Goal: Transaction & Acquisition: Purchase product/service

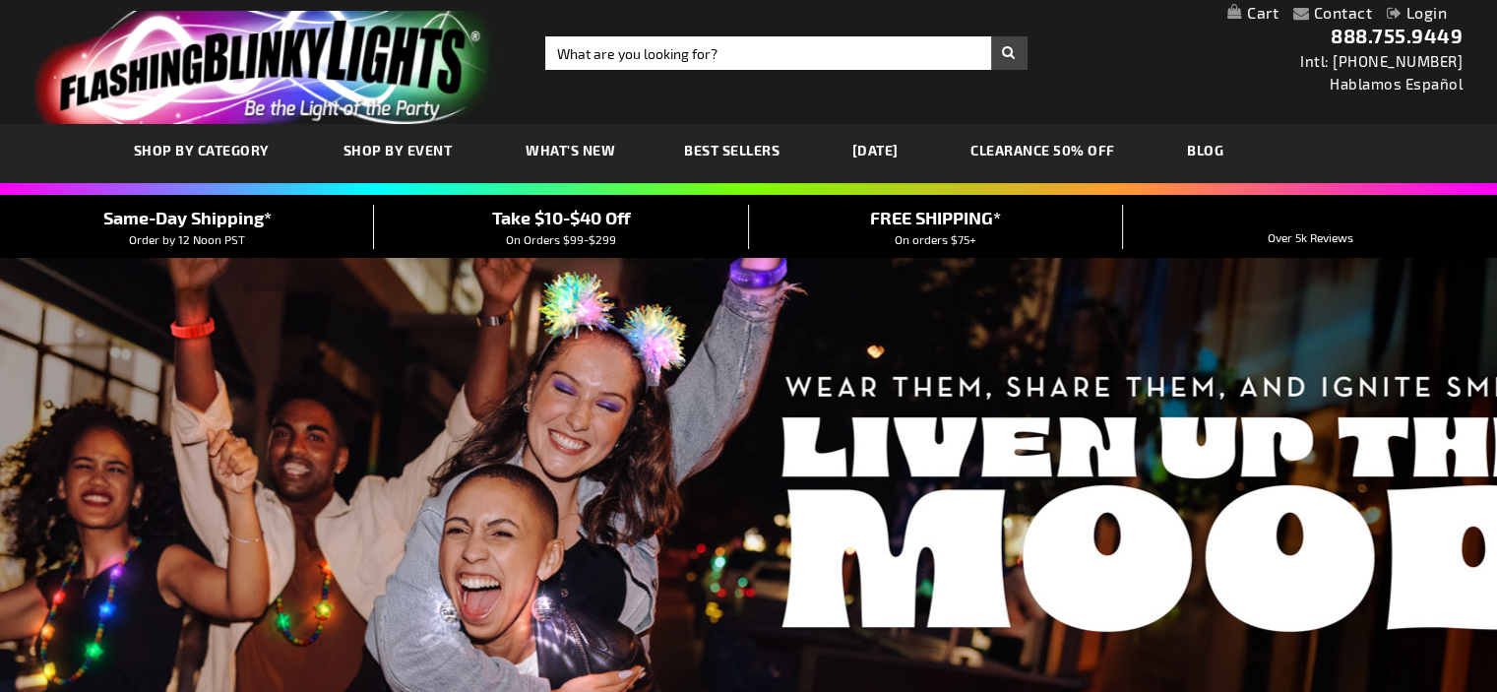
click at [236, 147] on span "SHOP BY CATEGORY" at bounding box center [202, 150] width 136 height 17
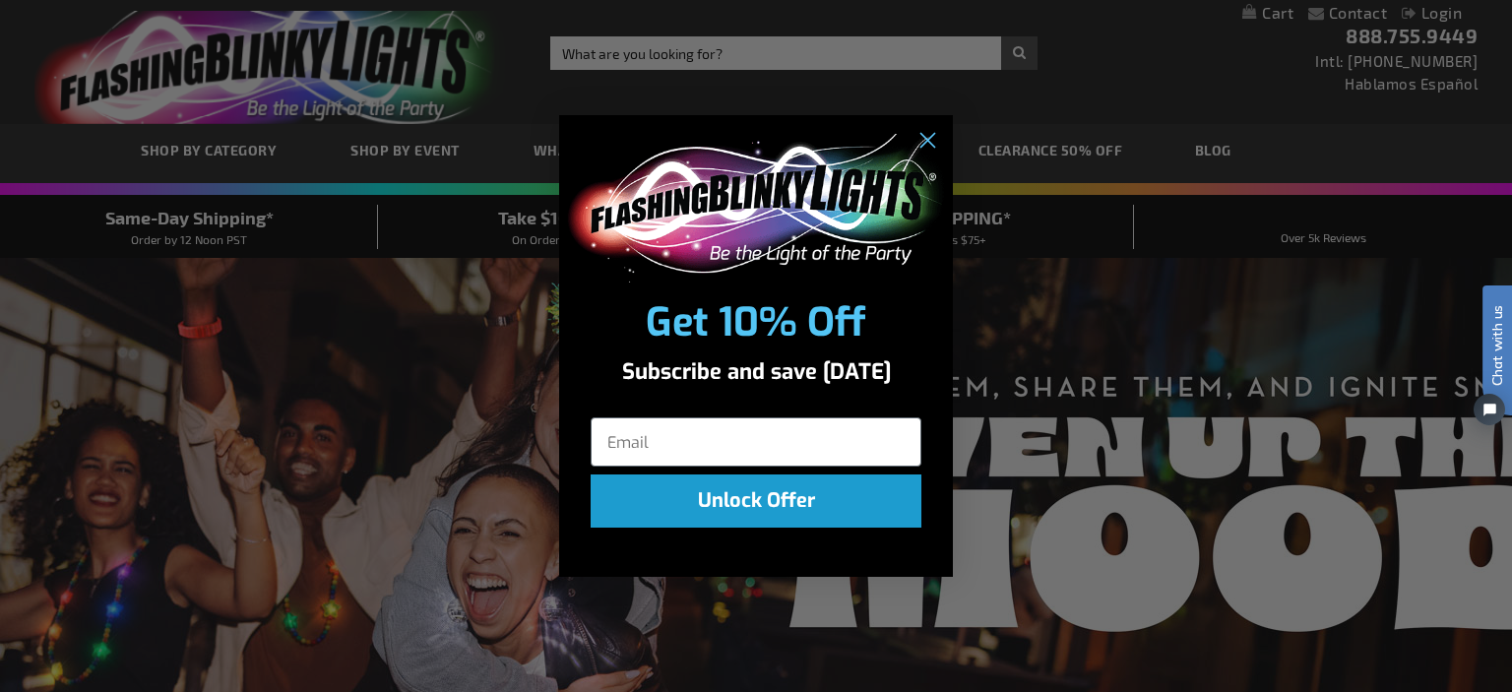
click at [520, 621] on div "Close dialog Get 10% Off Subscribe and save today Unlock Offer Submit" at bounding box center [756, 346] width 1512 height 692
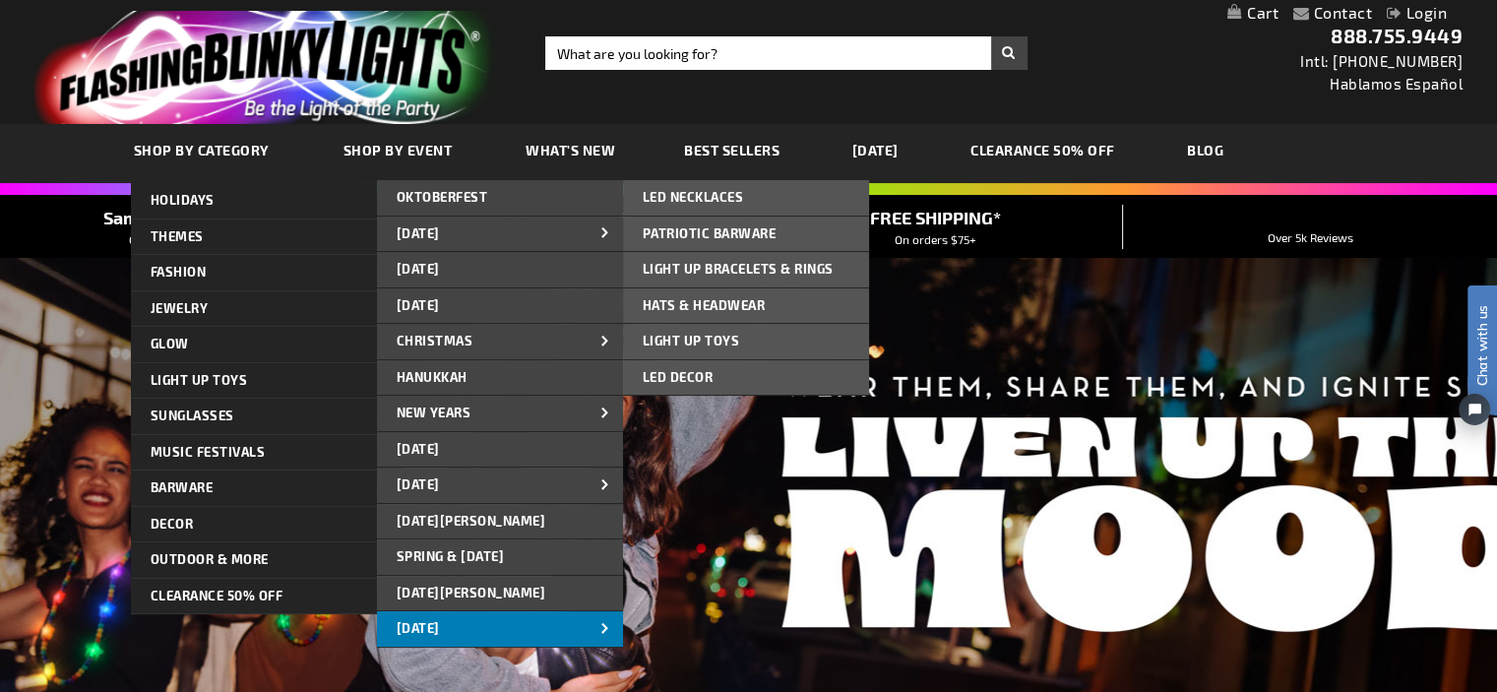
click at [582, 624] on link "[DATE]" at bounding box center [500, 628] width 246 height 35
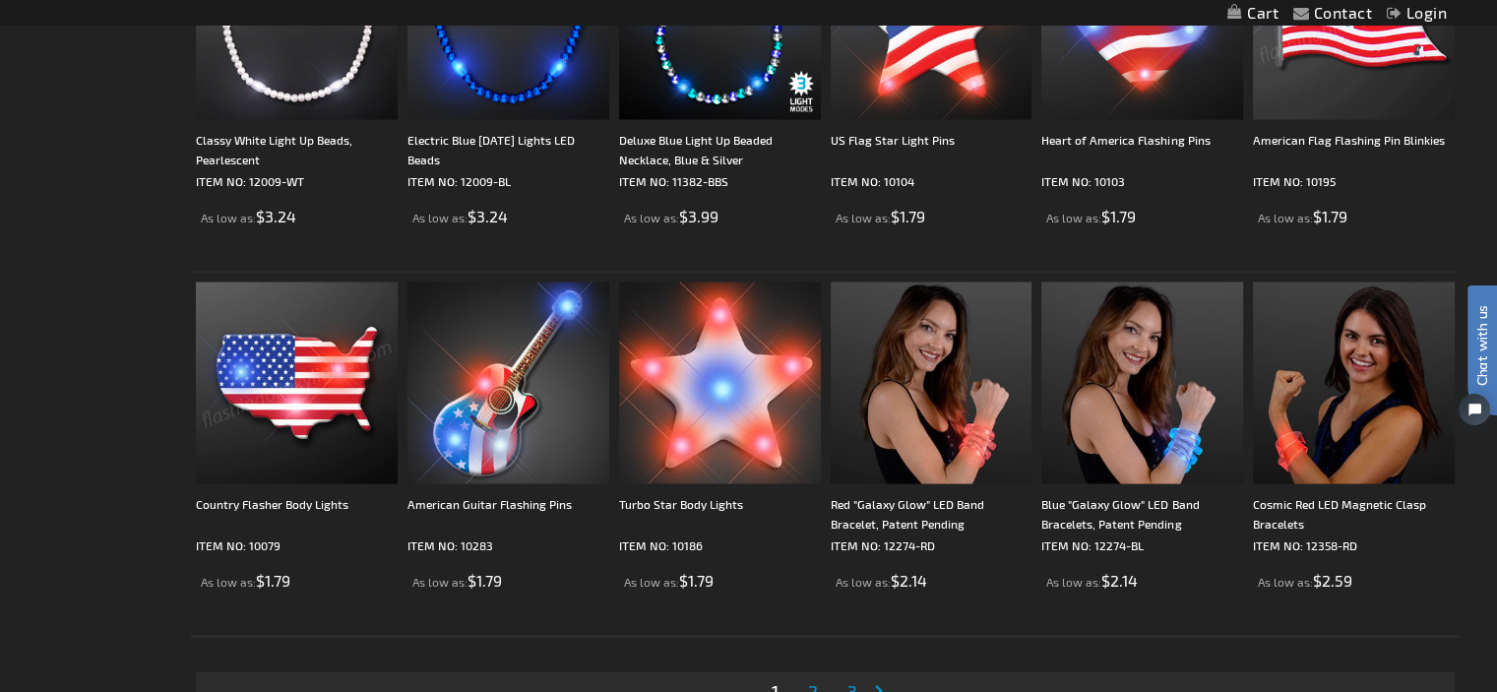
scroll to position [3904, 0]
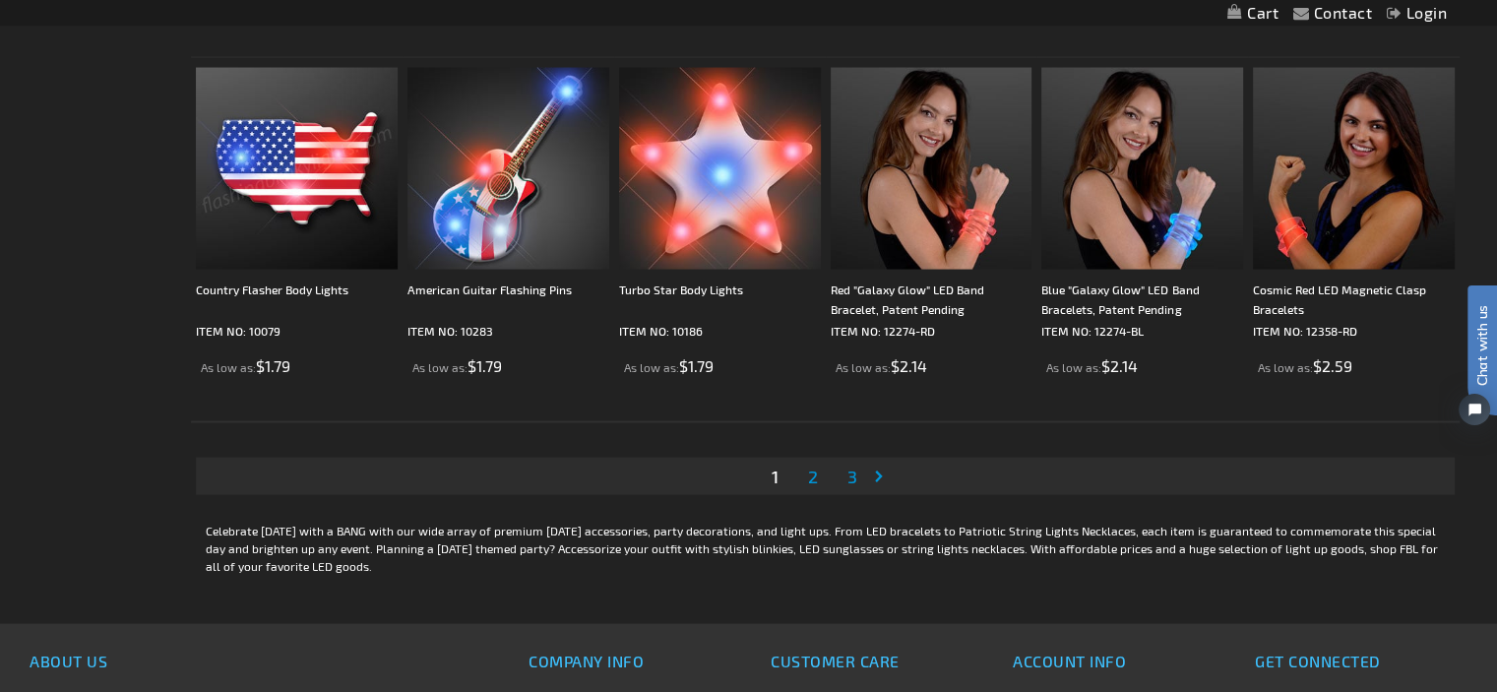
click at [814, 475] on span "2" at bounding box center [813, 477] width 10 height 22
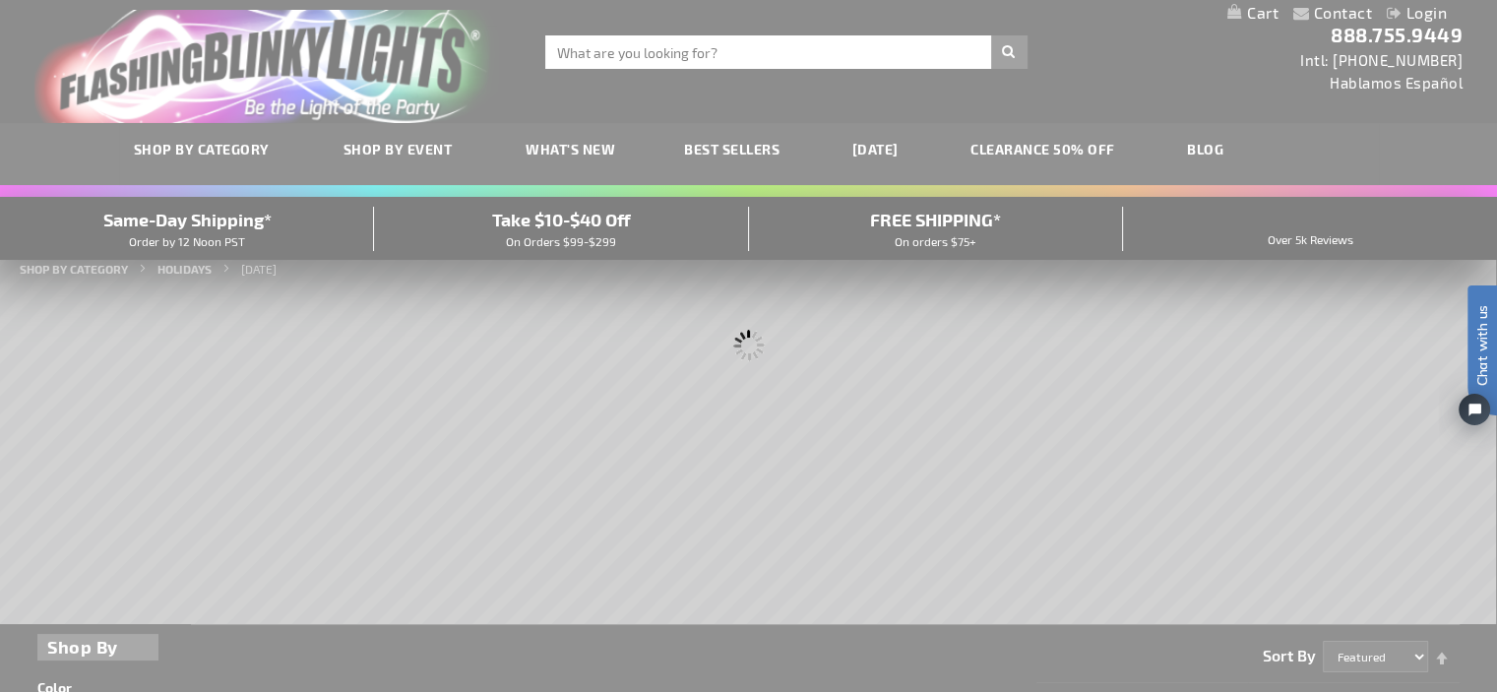
scroll to position [0, 0]
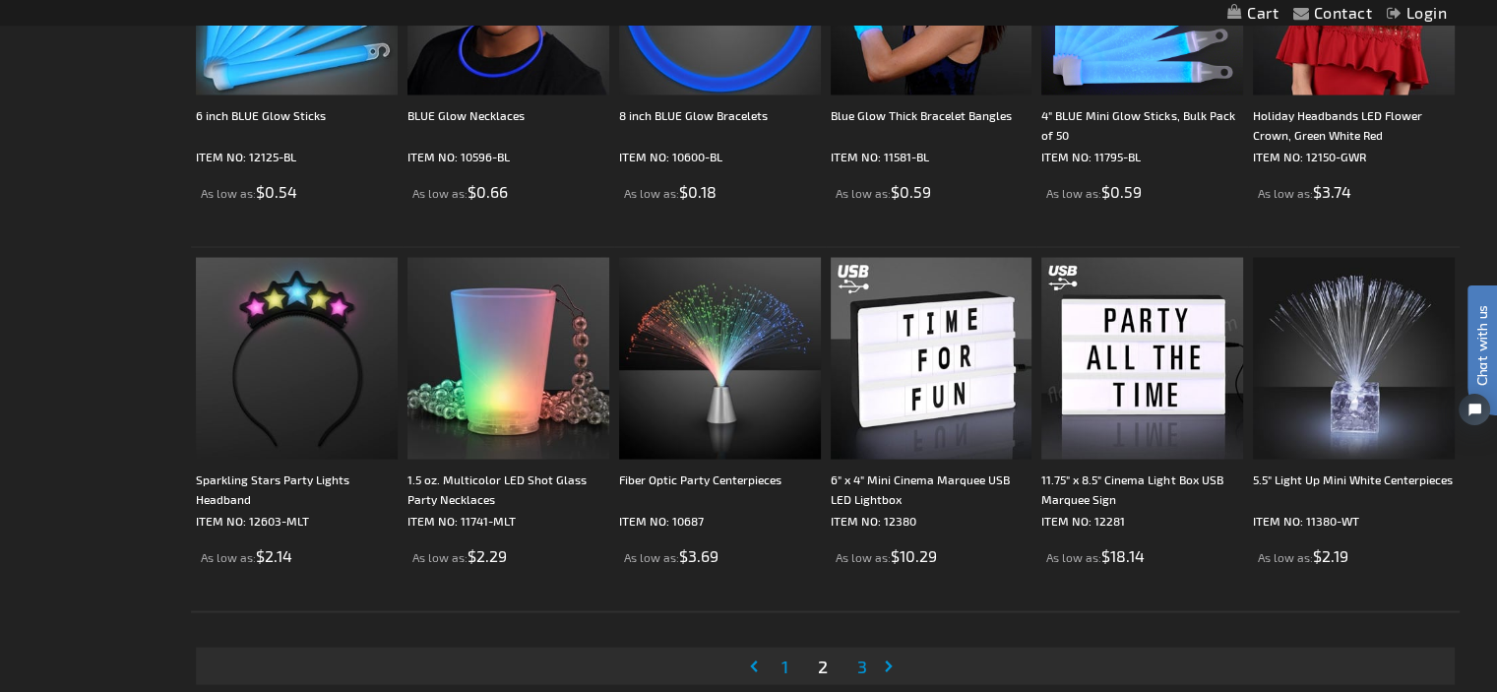
scroll to position [3721, 0]
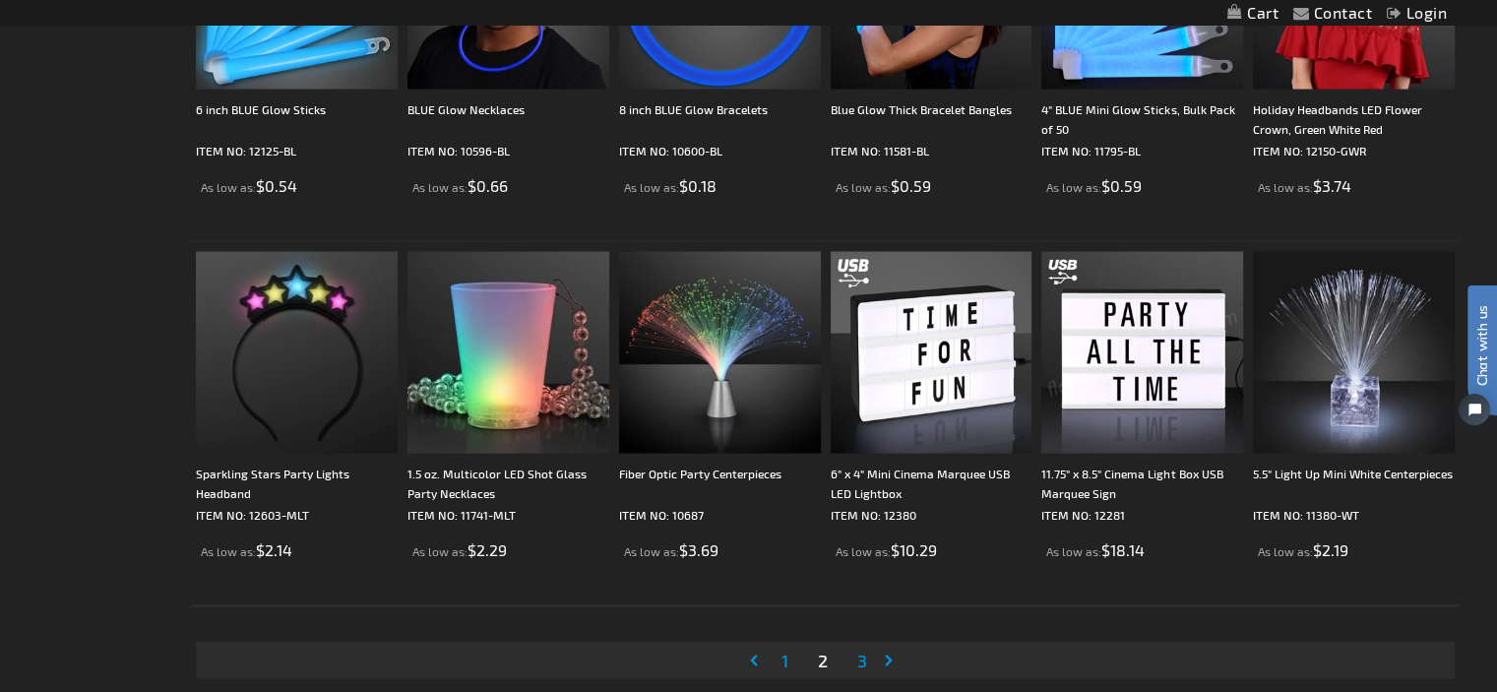
click at [859, 655] on span "3" at bounding box center [862, 660] width 10 height 22
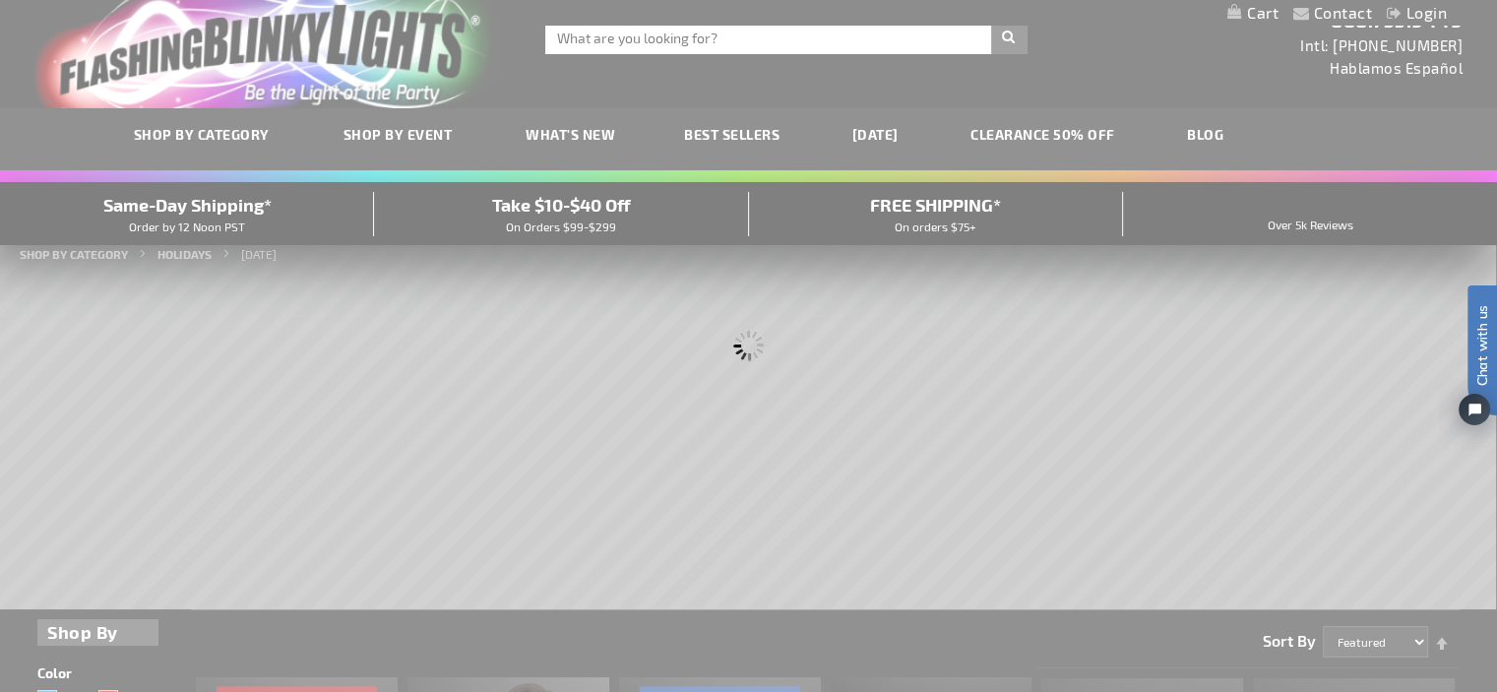
scroll to position [0, 0]
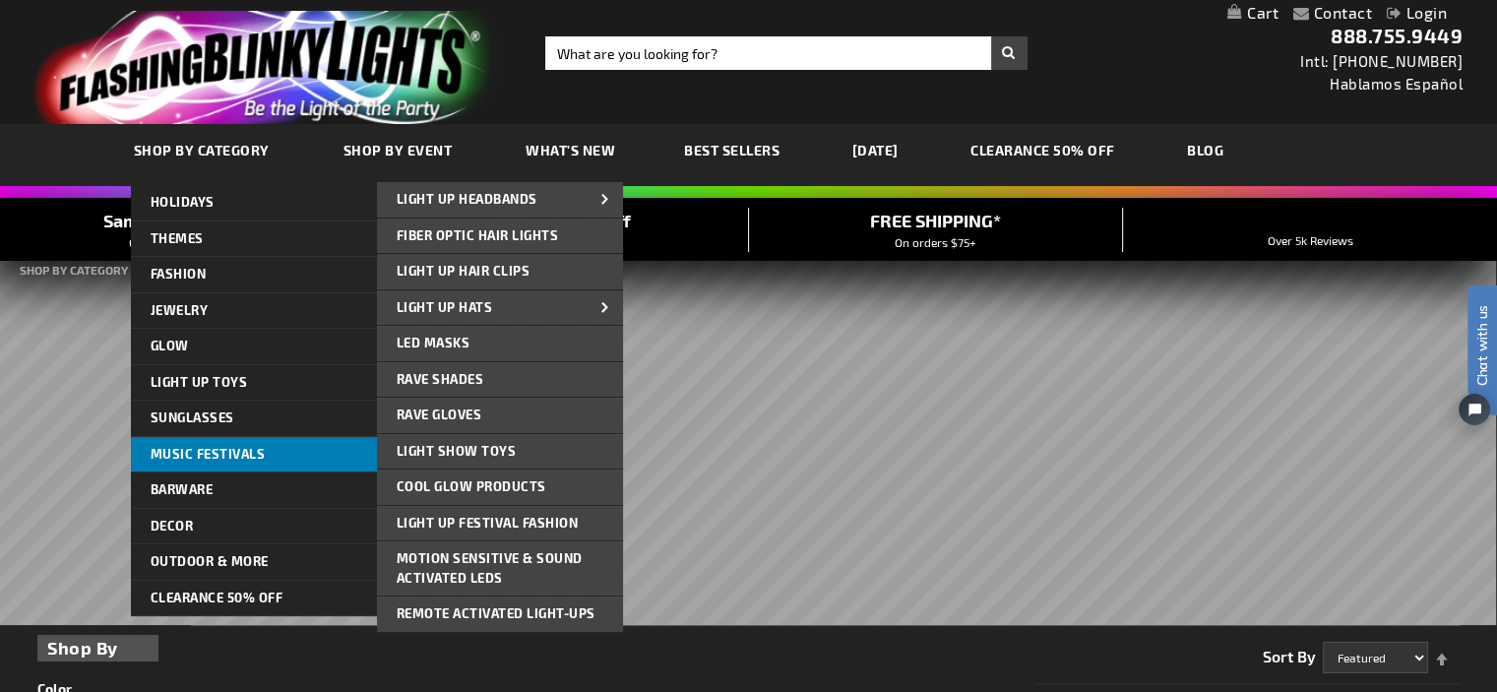
click at [219, 446] on span "Music Festivals" at bounding box center [208, 454] width 115 height 16
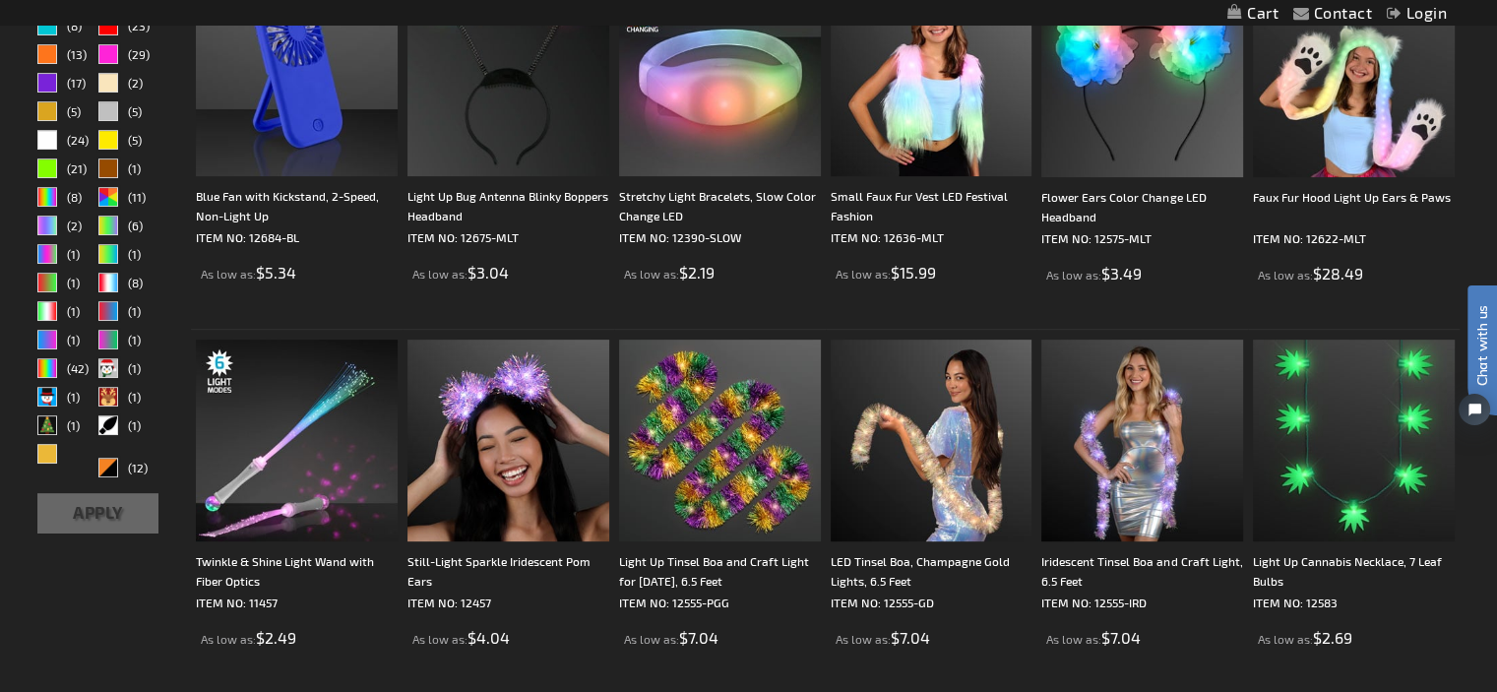
drag, startPoint x: 1508, startPoint y: 81, endPoint x: 1505, endPoint y: 166, distance: 85.7
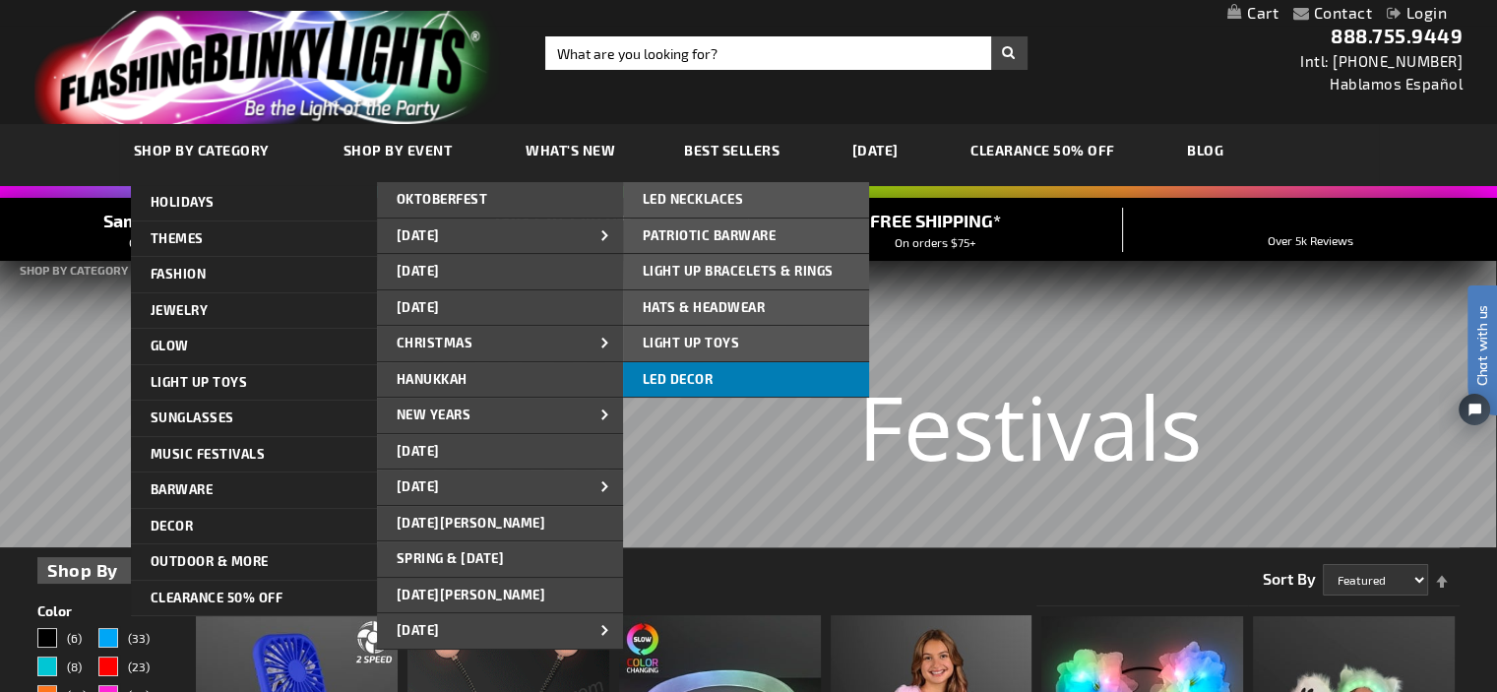
click at [680, 368] on link "LED DECOR" at bounding box center [746, 379] width 246 height 35
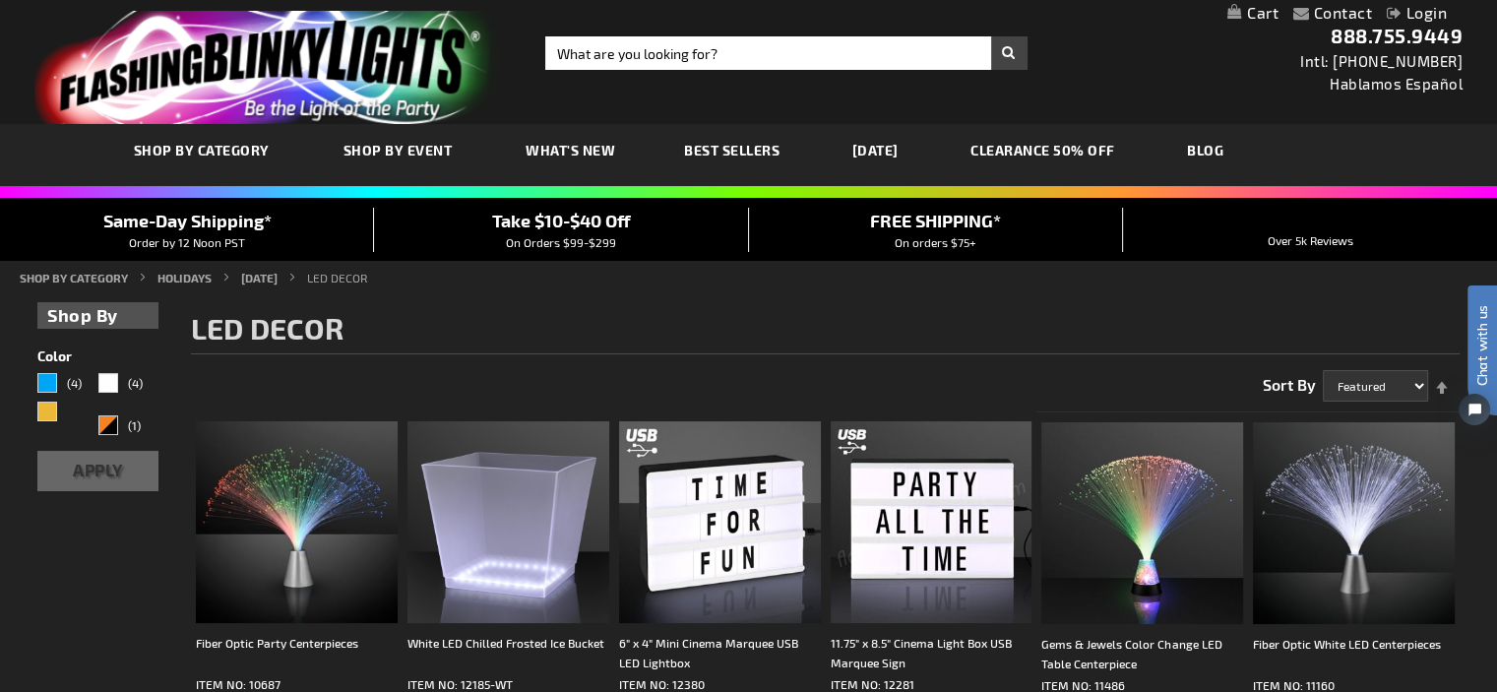
drag, startPoint x: 1507, startPoint y: 144, endPoint x: 1488, endPoint y: 102, distance: 45.4
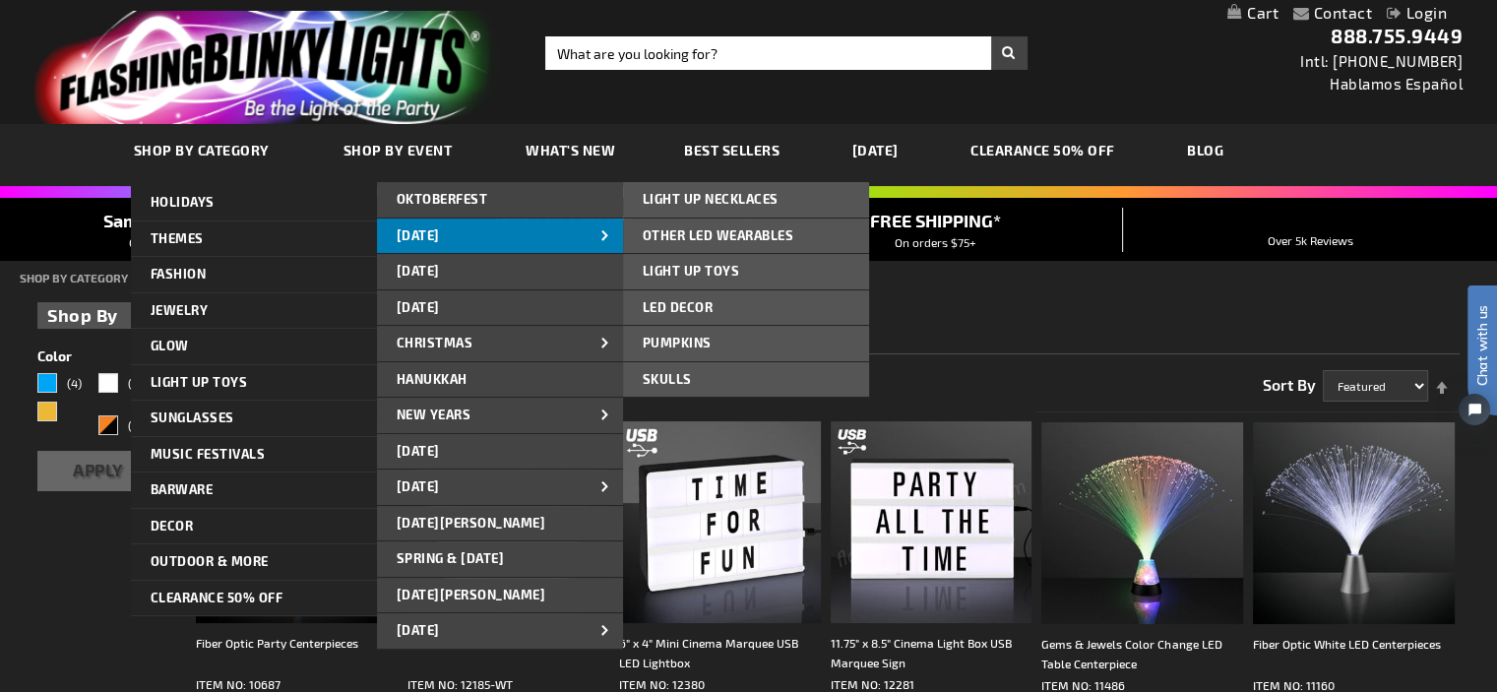
click at [552, 242] on link "[DATE]" at bounding box center [500, 236] width 246 height 35
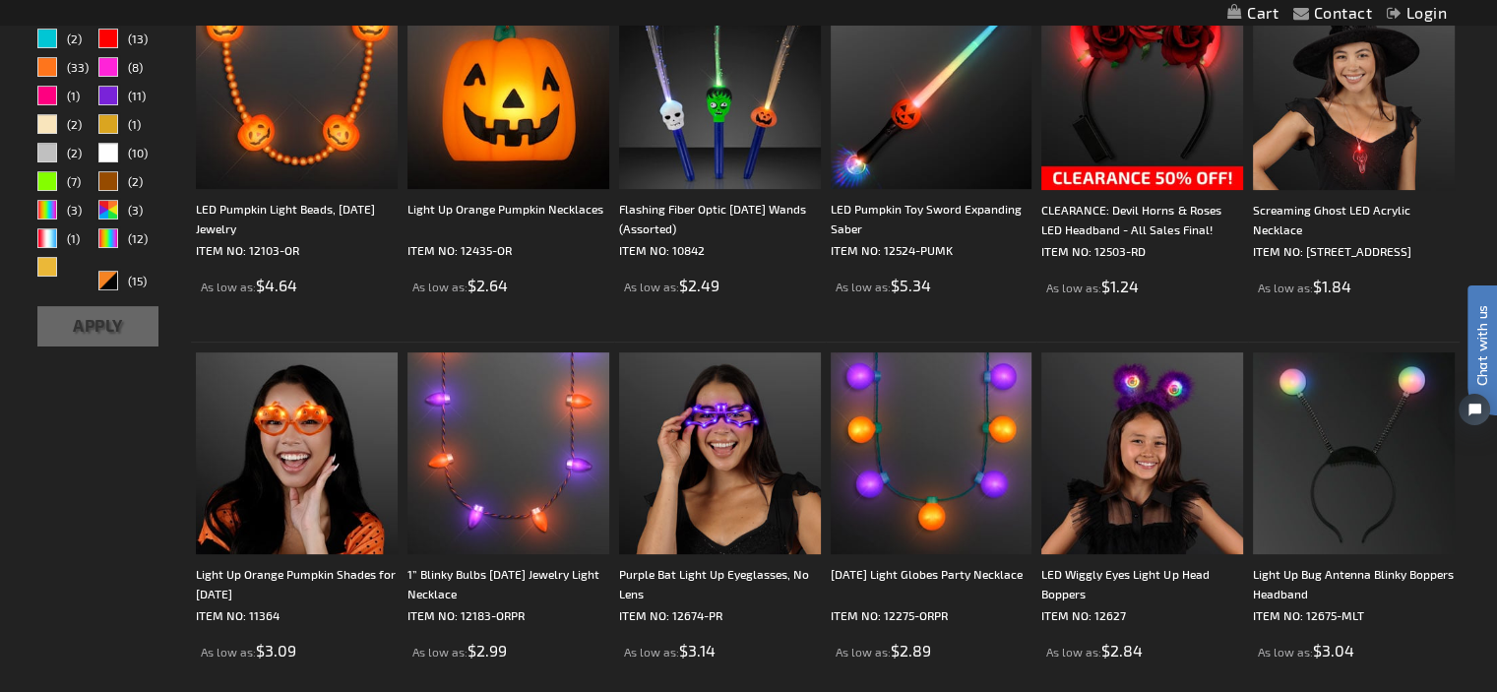
scroll to position [634, 0]
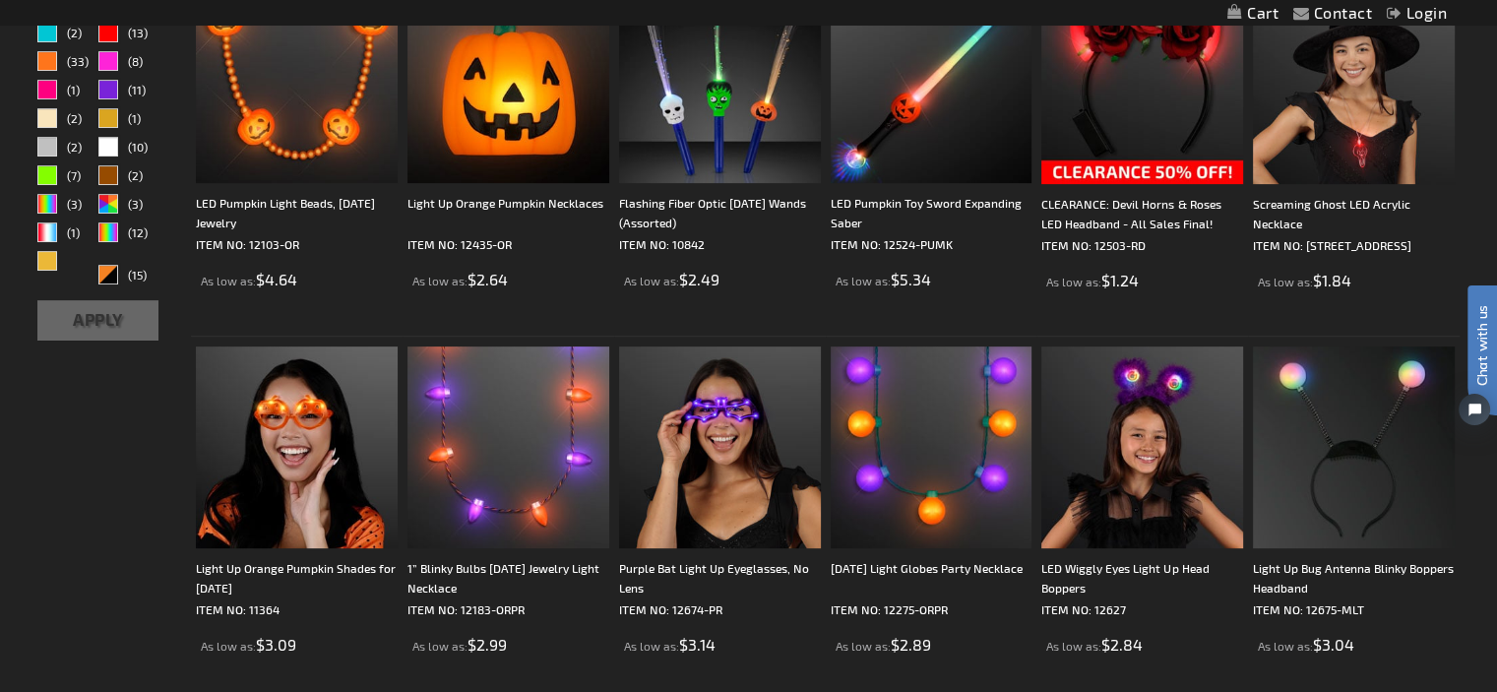
drag, startPoint x: 1510, startPoint y: 82, endPoint x: 1508, endPoint y: 166, distance: 84.7
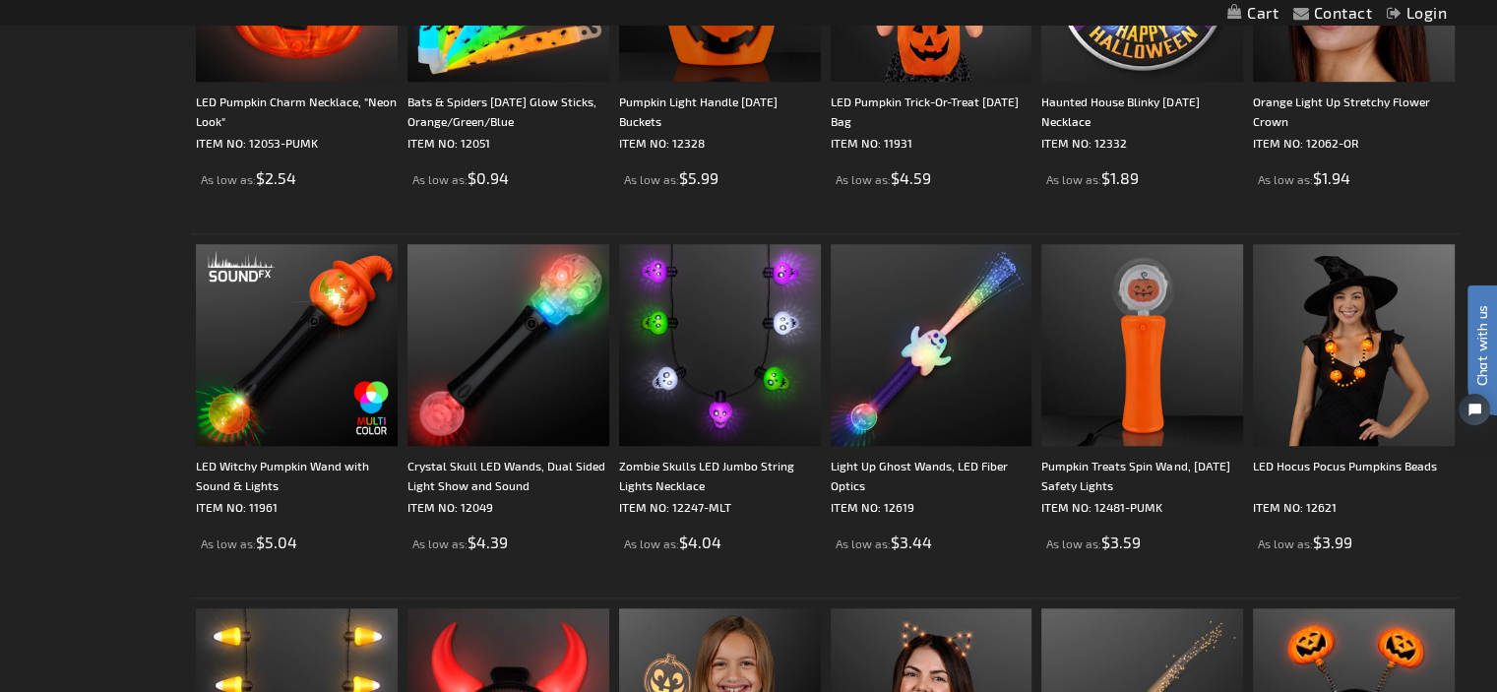
scroll to position [0, 0]
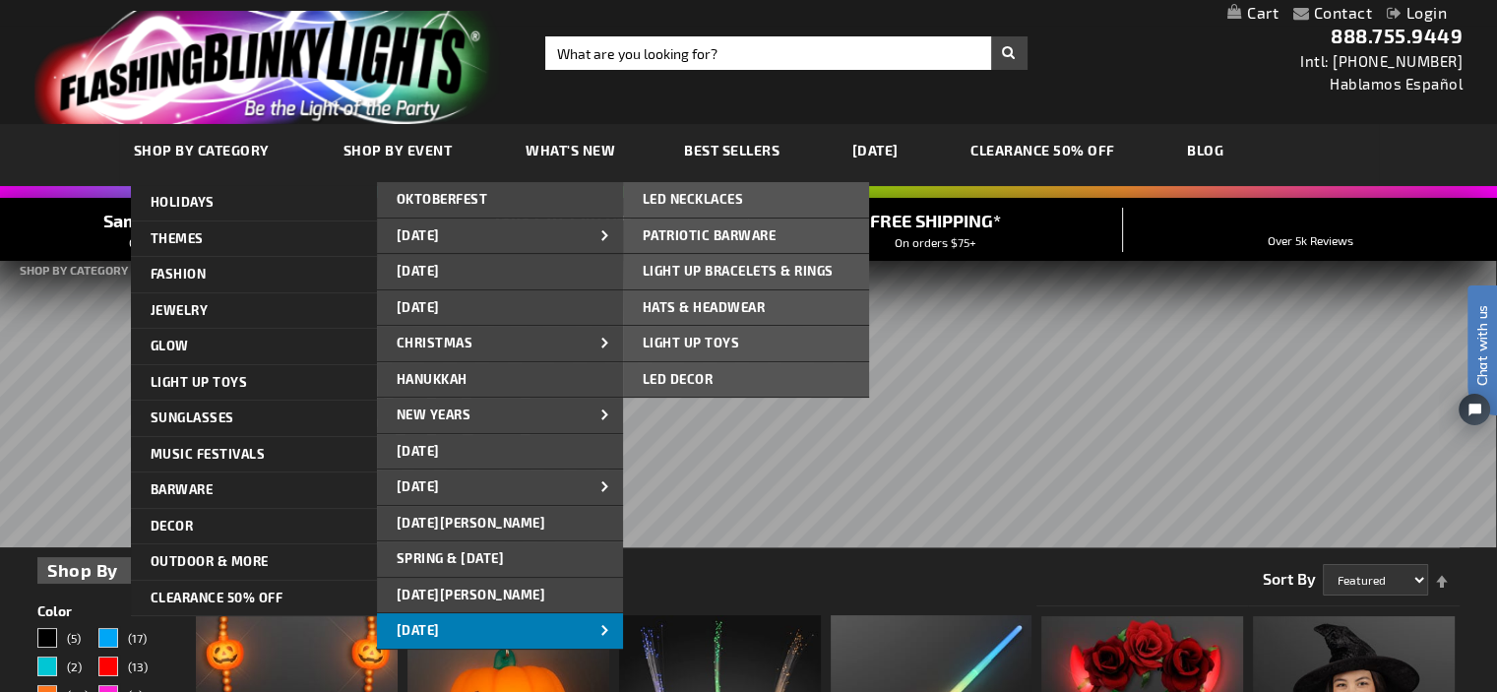
click at [522, 625] on link "[DATE]" at bounding box center [500, 630] width 246 height 35
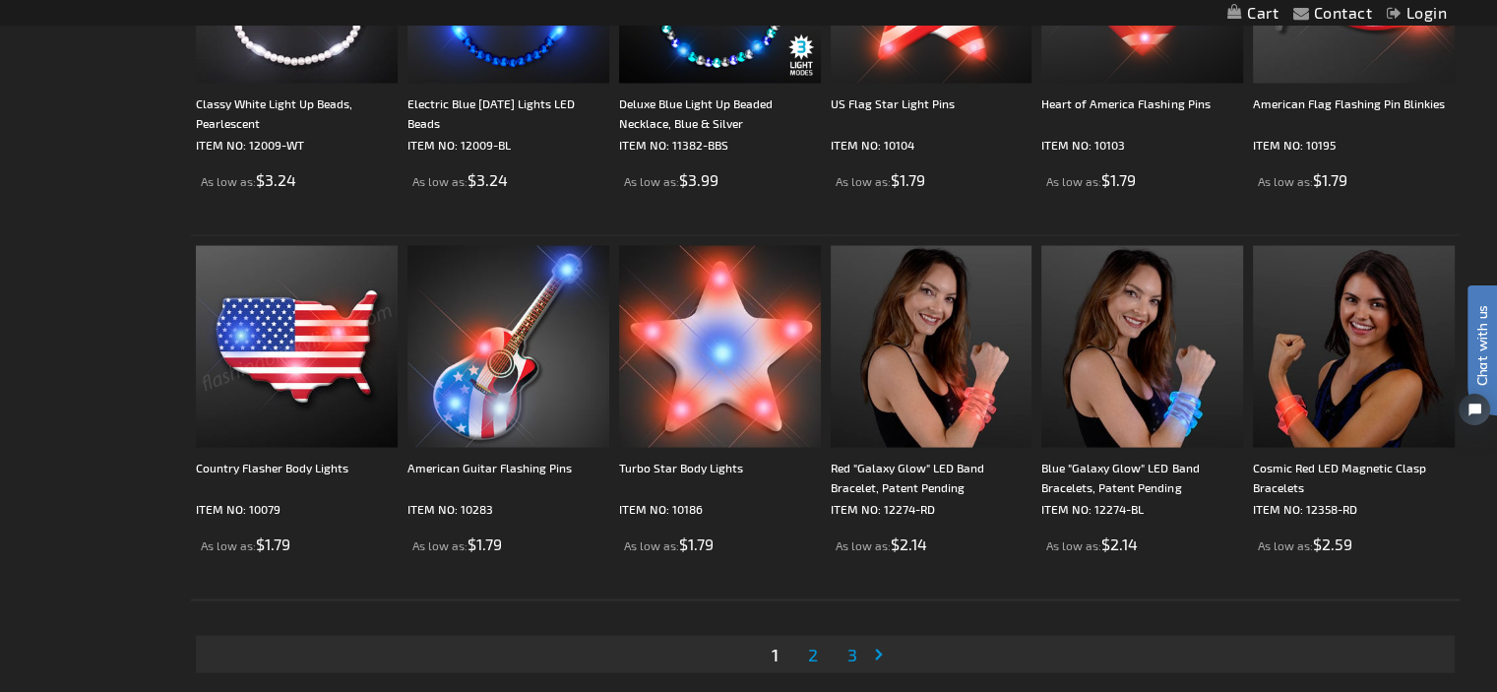
scroll to position [3733, 0]
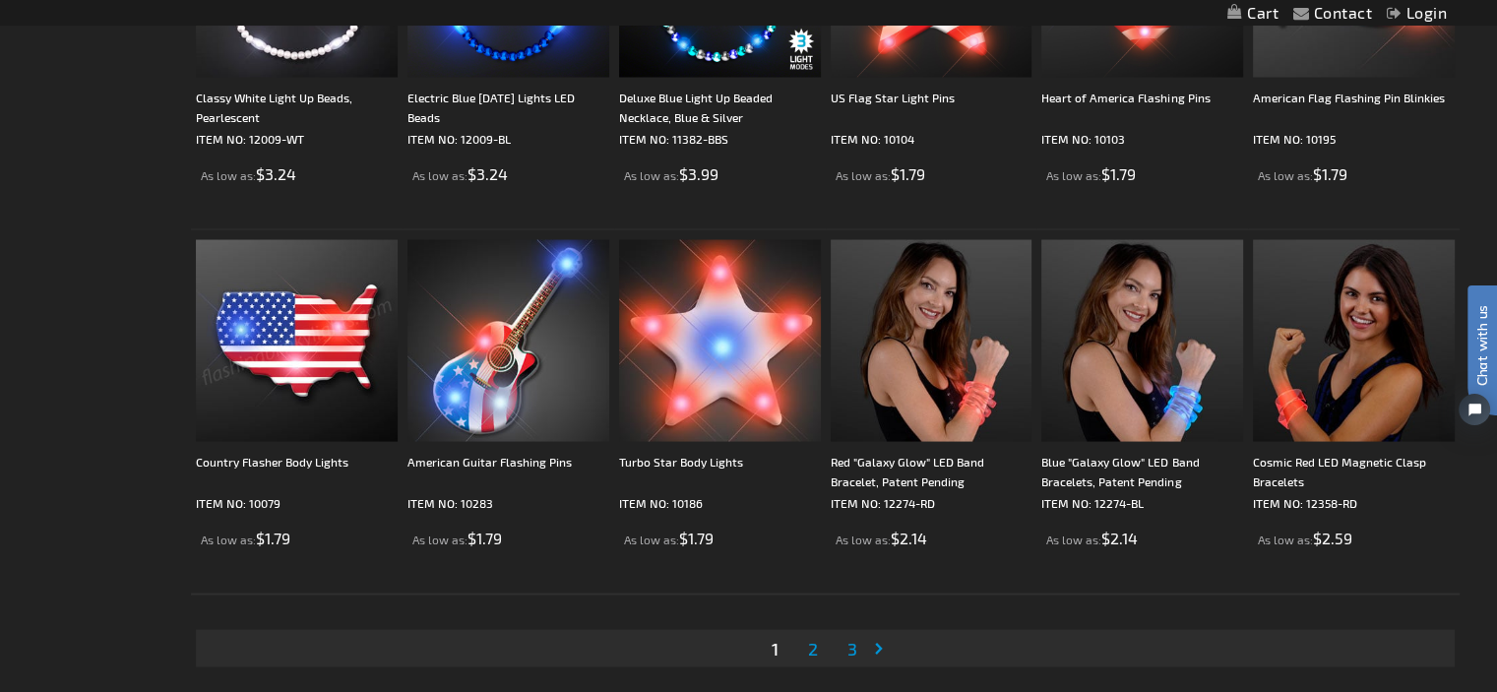
click at [810, 646] on span "2" at bounding box center [813, 648] width 10 height 22
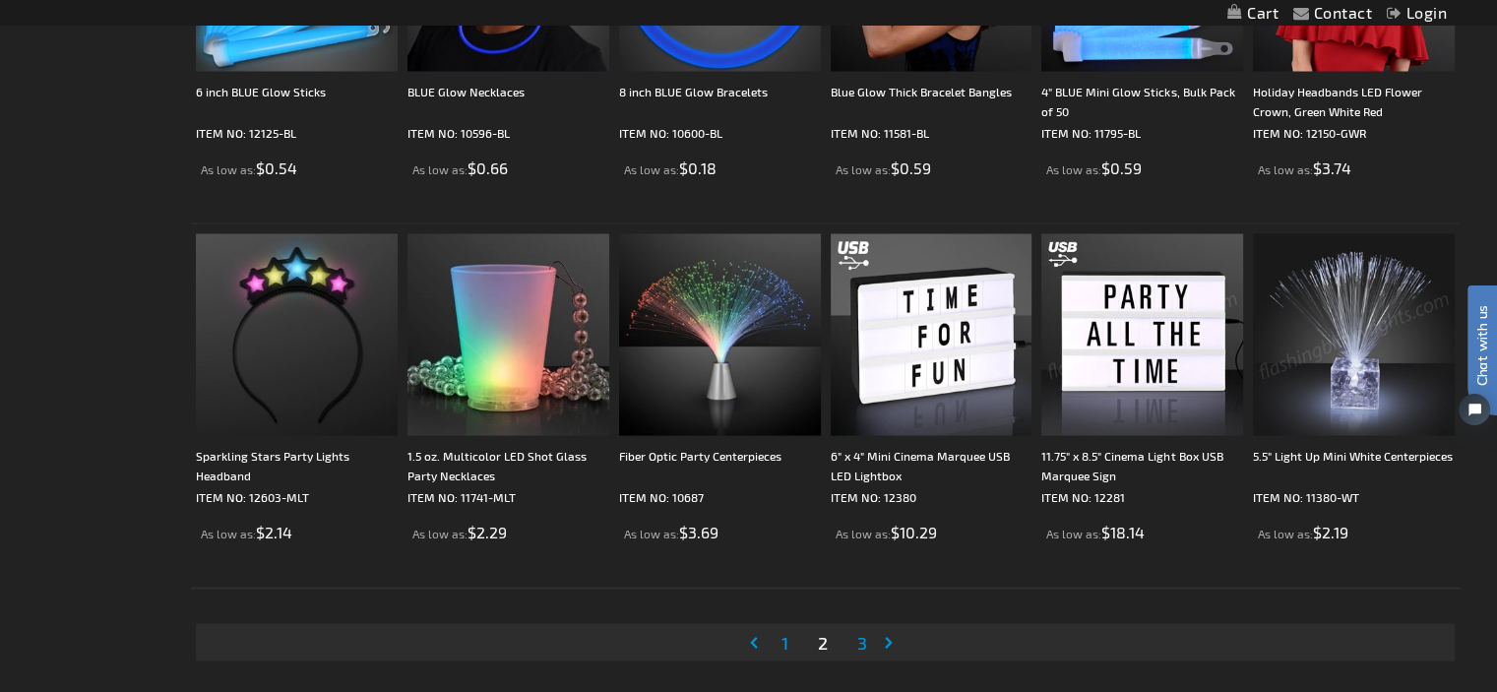
scroll to position [3751, 0]
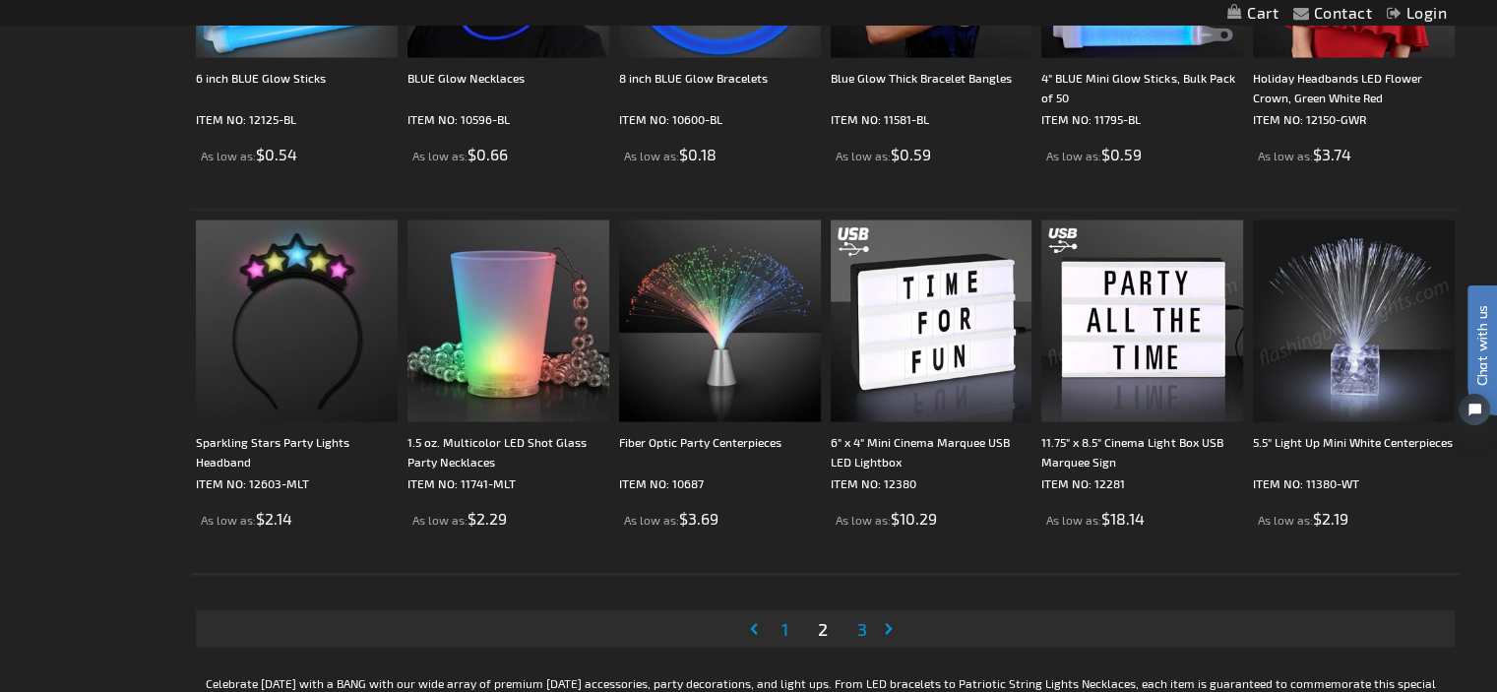
click at [864, 632] on span "3" at bounding box center [862, 629] width 10 height 22
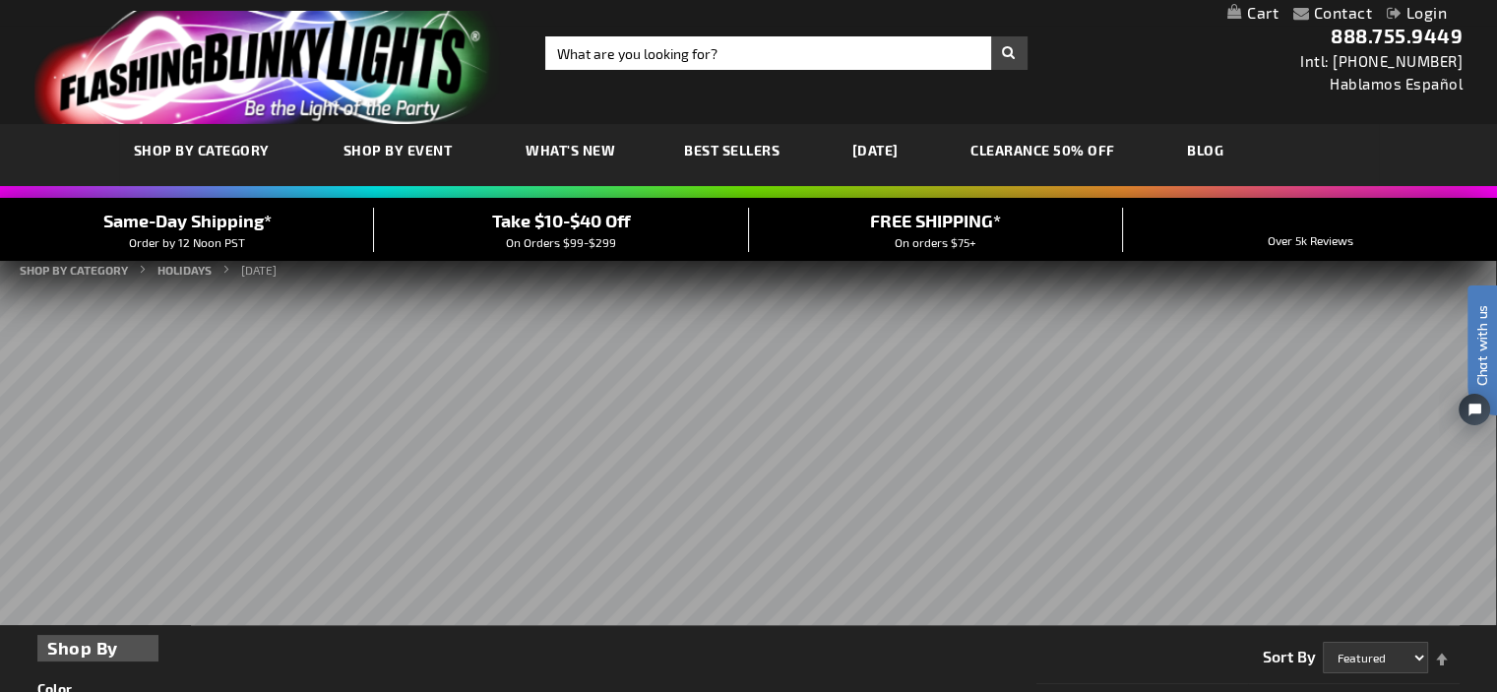
click at [1063, 150] on link "CLEARANCE 50% OFF" at bounding box center [1043, 150] width 174 height 66
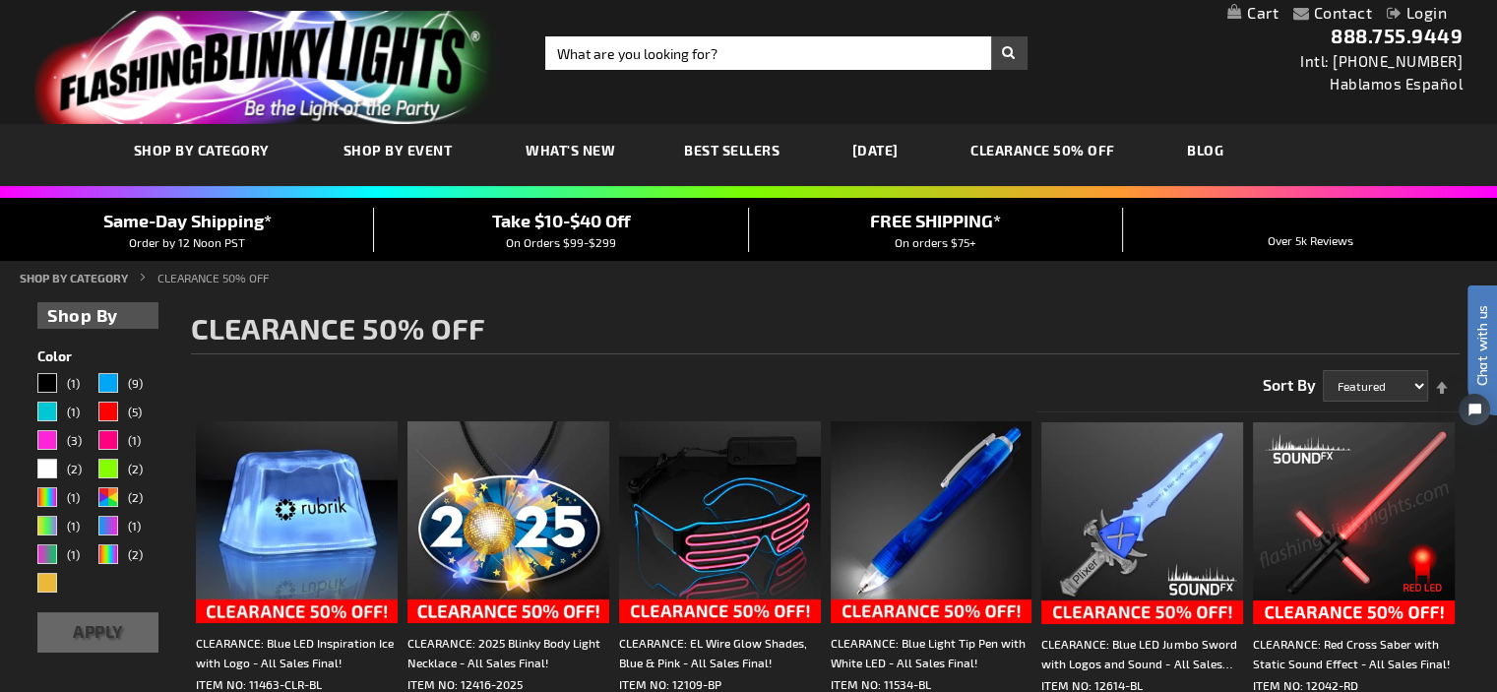
click at [1377, 535] on img at bounding box center [1354, 523] width 202 height 202
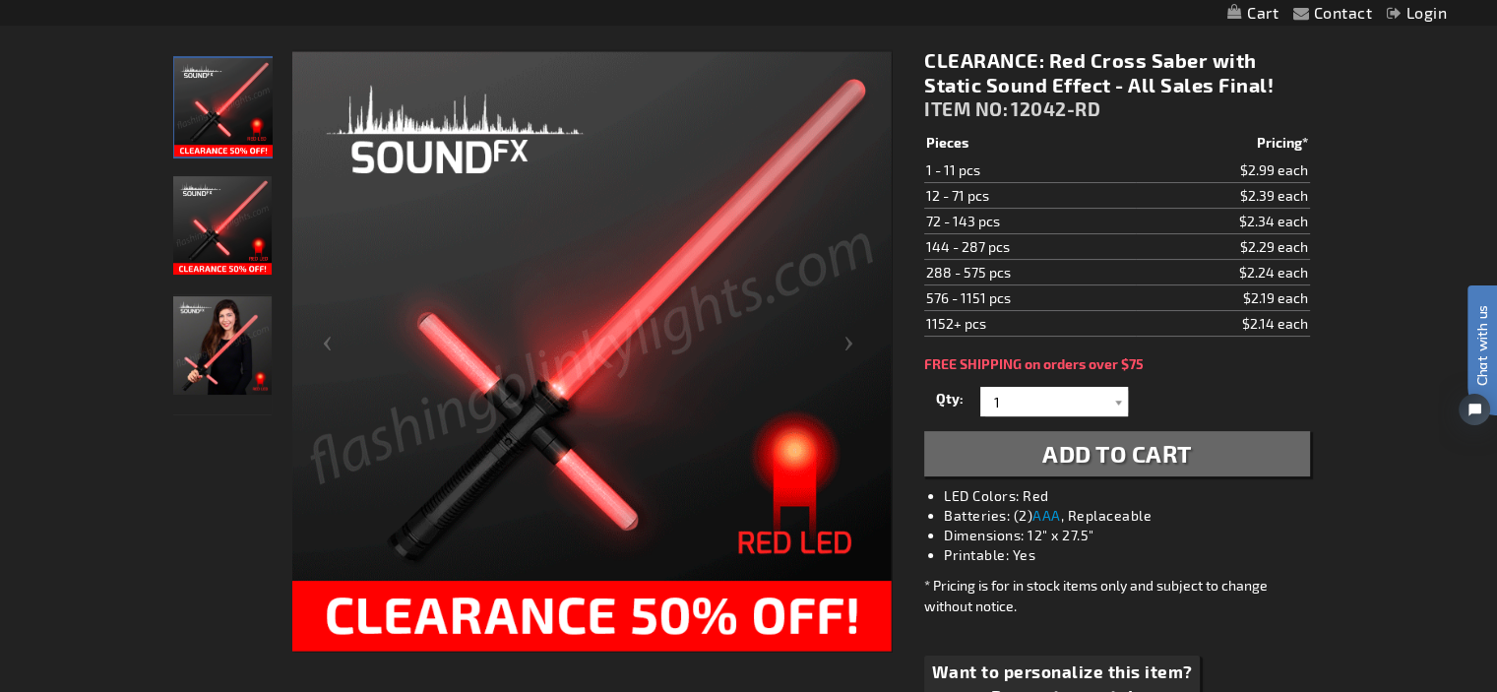
scroll to position [268, 0]
